Goal: Transaction & Acquisition: Purchase product/service

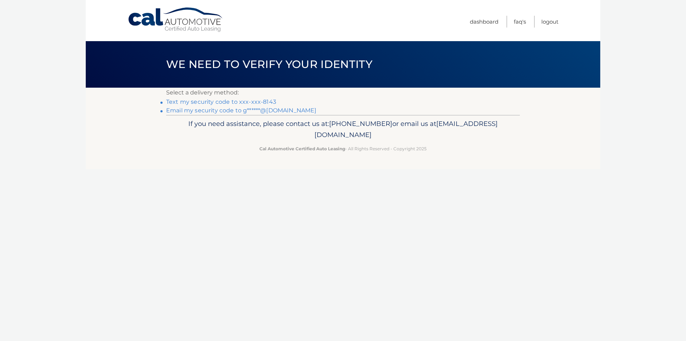
click at [197, 102] on link "Text my security code to xxx-xxx-8143" at bounding box center [221, 101] width 110 height 7
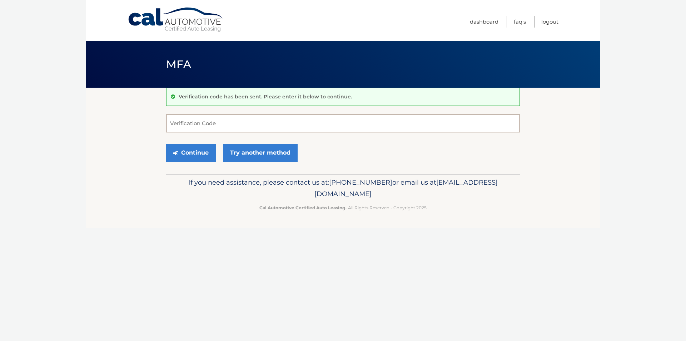
click at [196, 122] on input "Verification Code" at bounding box center [343, 123] width 354 height 18
type input "400269"
click at [186, 152] on button "Continue" at bounding box center [191, 153] width 50 height 18
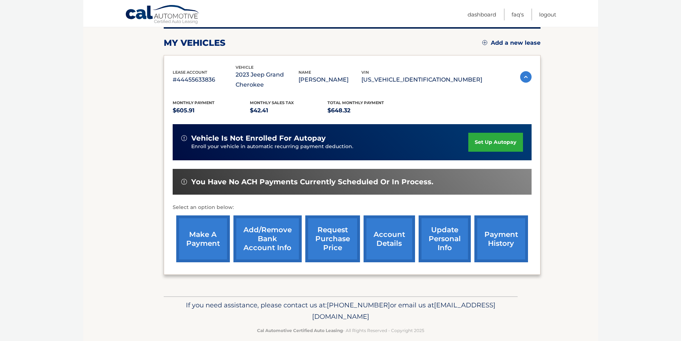
scroll to position [103, 0]
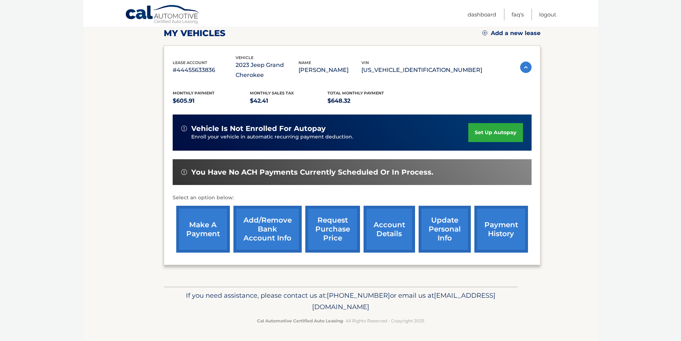
click at [209, 219] on link "make a payment" at bounding box center [203, 229] width 54 height 47
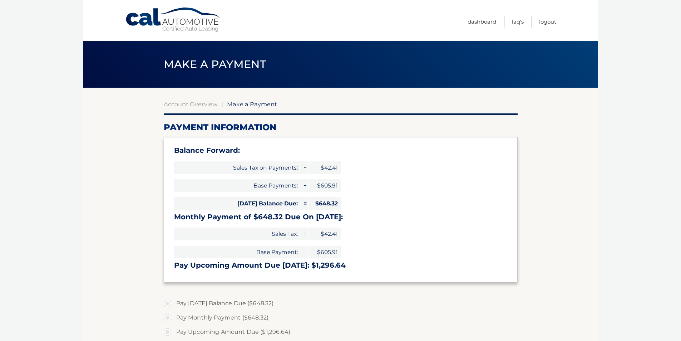
select select "OTAzNjNkMTgtYTljNi00MjE2LWI3NjktNGJhOWQzMzhkNGMw"
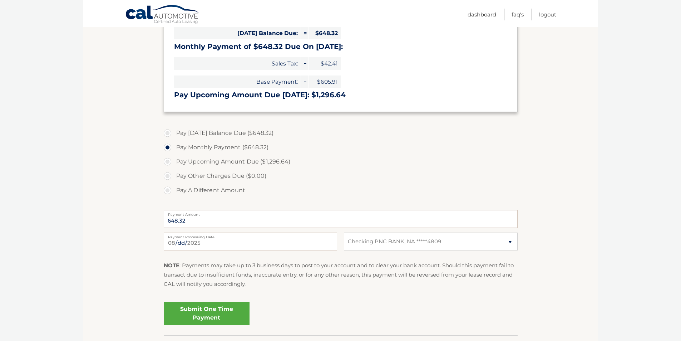
scroll to position [172, 0]
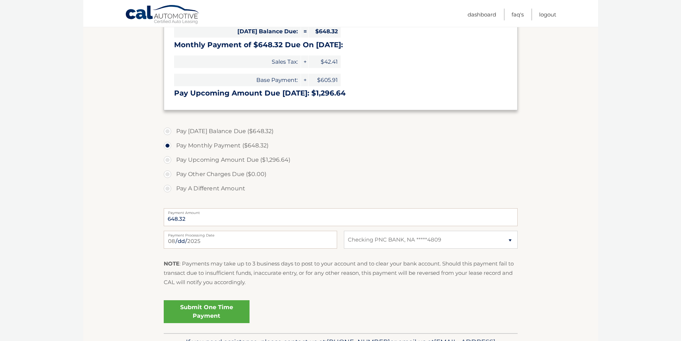
click at [201, 236] on label "Payment Processing Date" at bounding box center [250, 234] width 173 height 6
click at [201, 236] on input "2025-08-15" at bounding box center [250, 240] width 173 height 18
type input "2025-08-20"
click at [369, 172] on label "Pay Other Charges Due ($0.00)" at bounding box center [341, 174] width 354 height 14
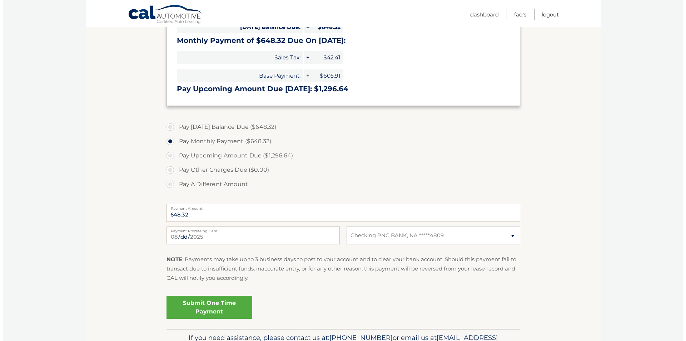
scroll to position [178, 0]
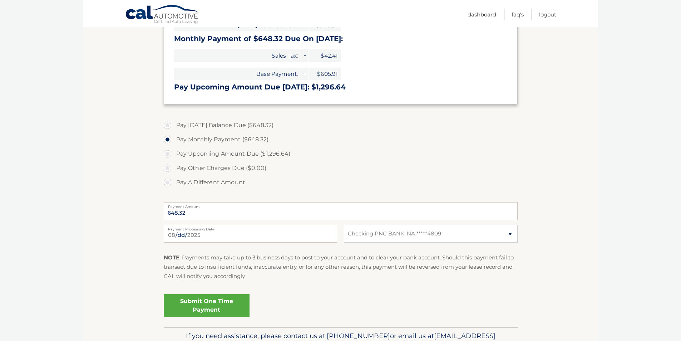
click at [203, 308] on link "Submit One Time Payment" at bounding box center [207, 305] width 86 height 23
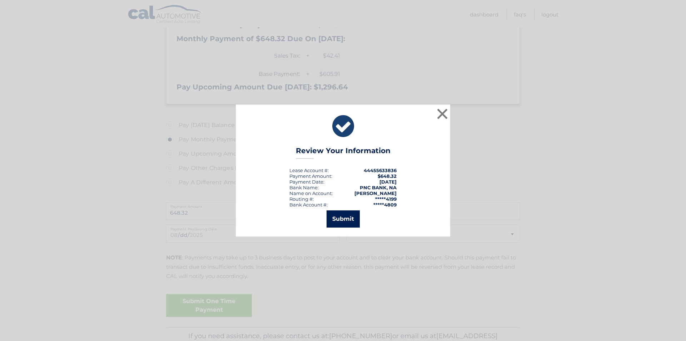
click at [348, 216] on button "Submit" at bounding box center [343, 218] width 33 height 17
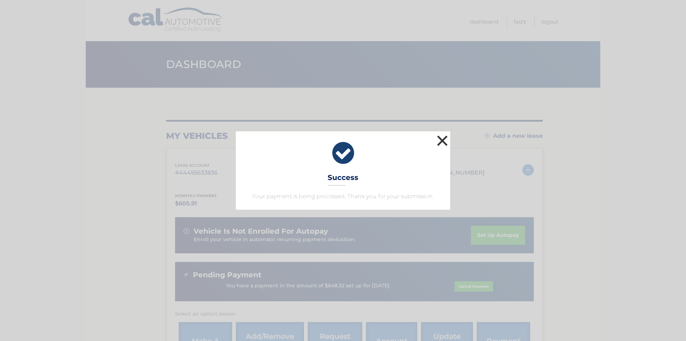
click at [444, 139] on button "×" at bounding box center [442, 140] width 14 height 14
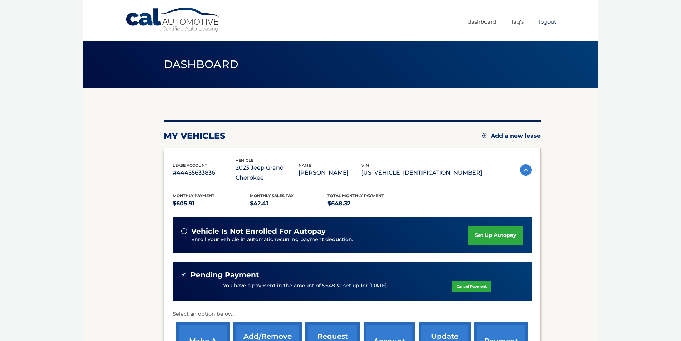
click at [544, 23] on link "Logout" at bounding box center [547, 22] width 17 height 12
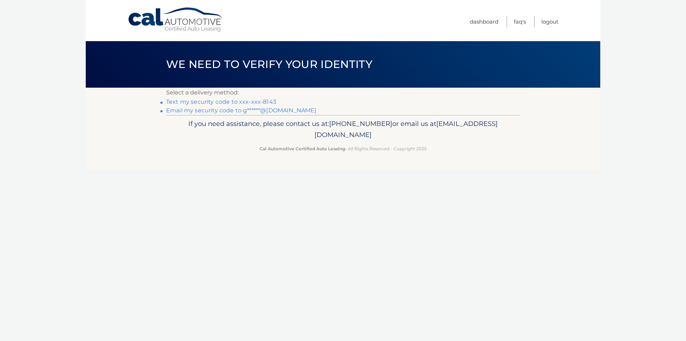
click at [184, 103] on link "Text my security code to xxx-xxx-8143" at bounding box center [221, 101] width 110 height 7
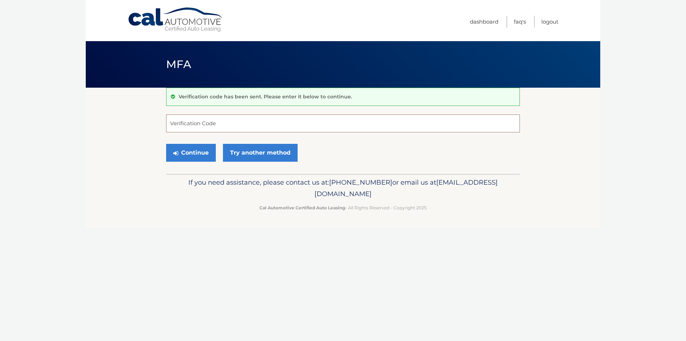
click at [194, 120] on input "Verification Code" at bounding box center [343, 123] width 354 height 18
click at [189, 119] on input "Verification Code" at bounding box center [343, 123] width 354 height 18
type input "871951"
click at [191, 156] on button "Continue" at bounding box center [191, 153] width 50 height 18
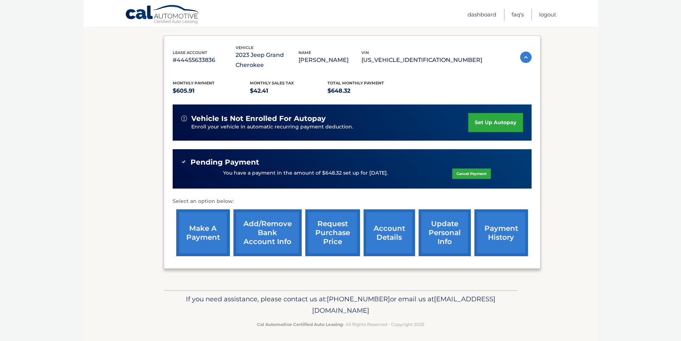
scroll to position [116, 0]
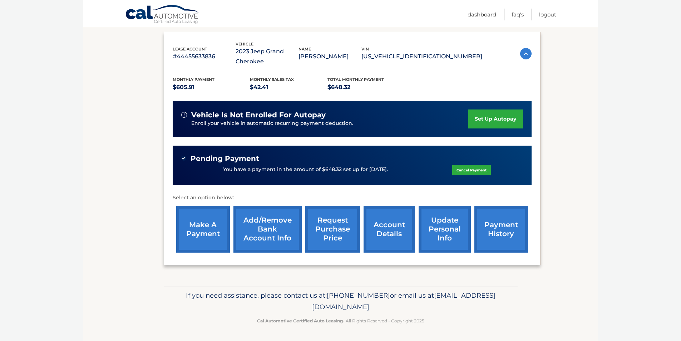
click at [385, 220] on link "account details" at bounding box center [388, 229] width 51 height 47
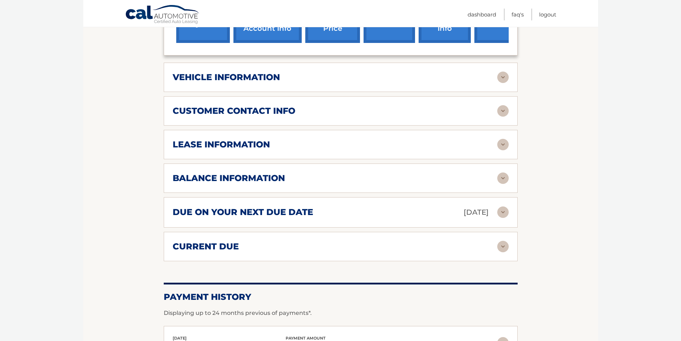
scroll to position [336, 0]
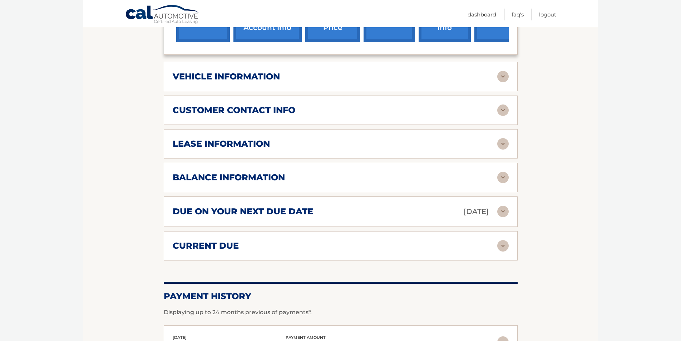
click at [502, 179] on img at bounding box center [502, 177] width 11 height 11
